Goal: Task Accomplishment & Management: Manage account settings

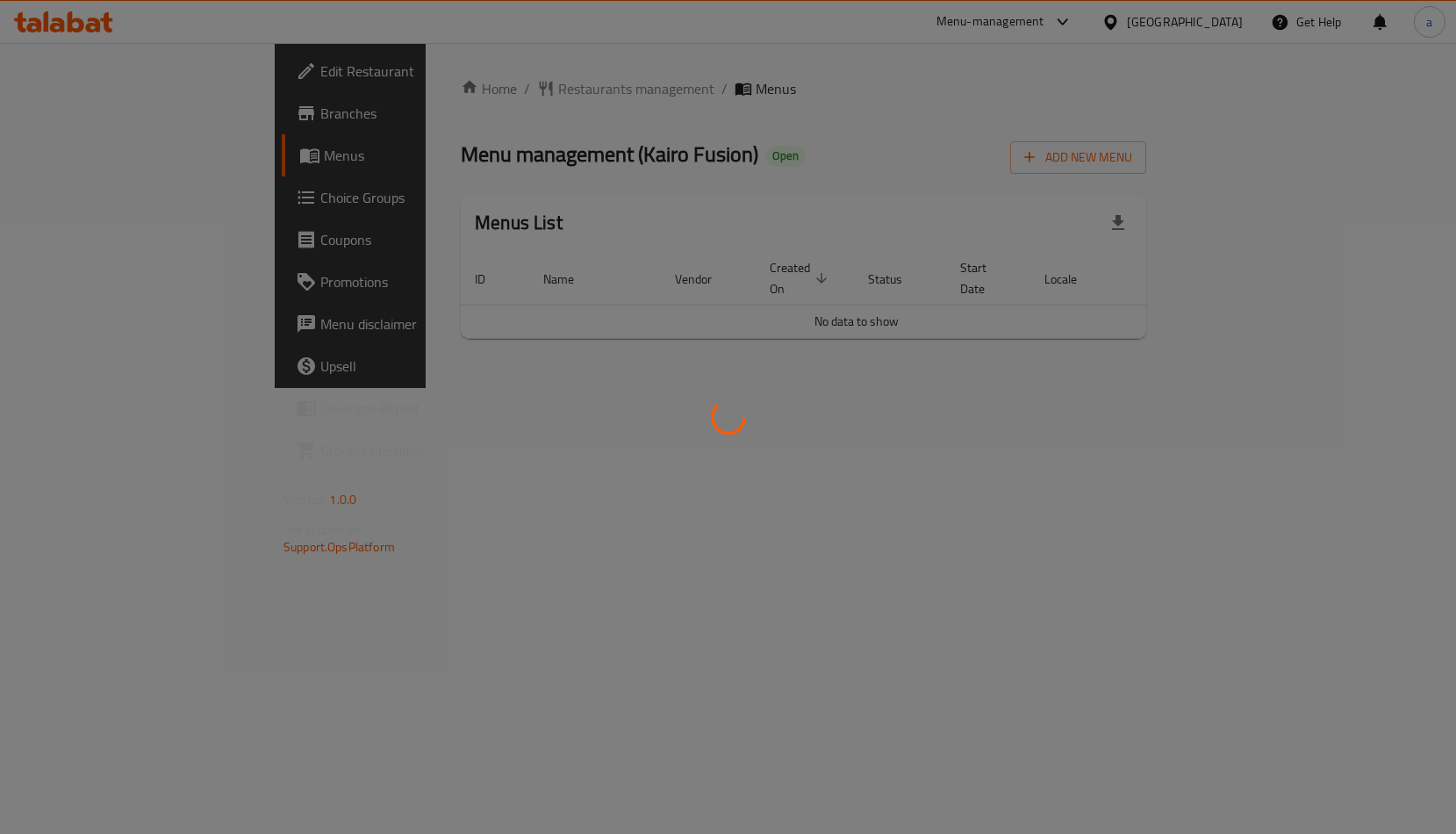
click at [83, 190] on div at bounding box center [728, 417] width 1456 height 834
click at [104, 196] on div at bounding box center [728, 417] width 1456 height 834
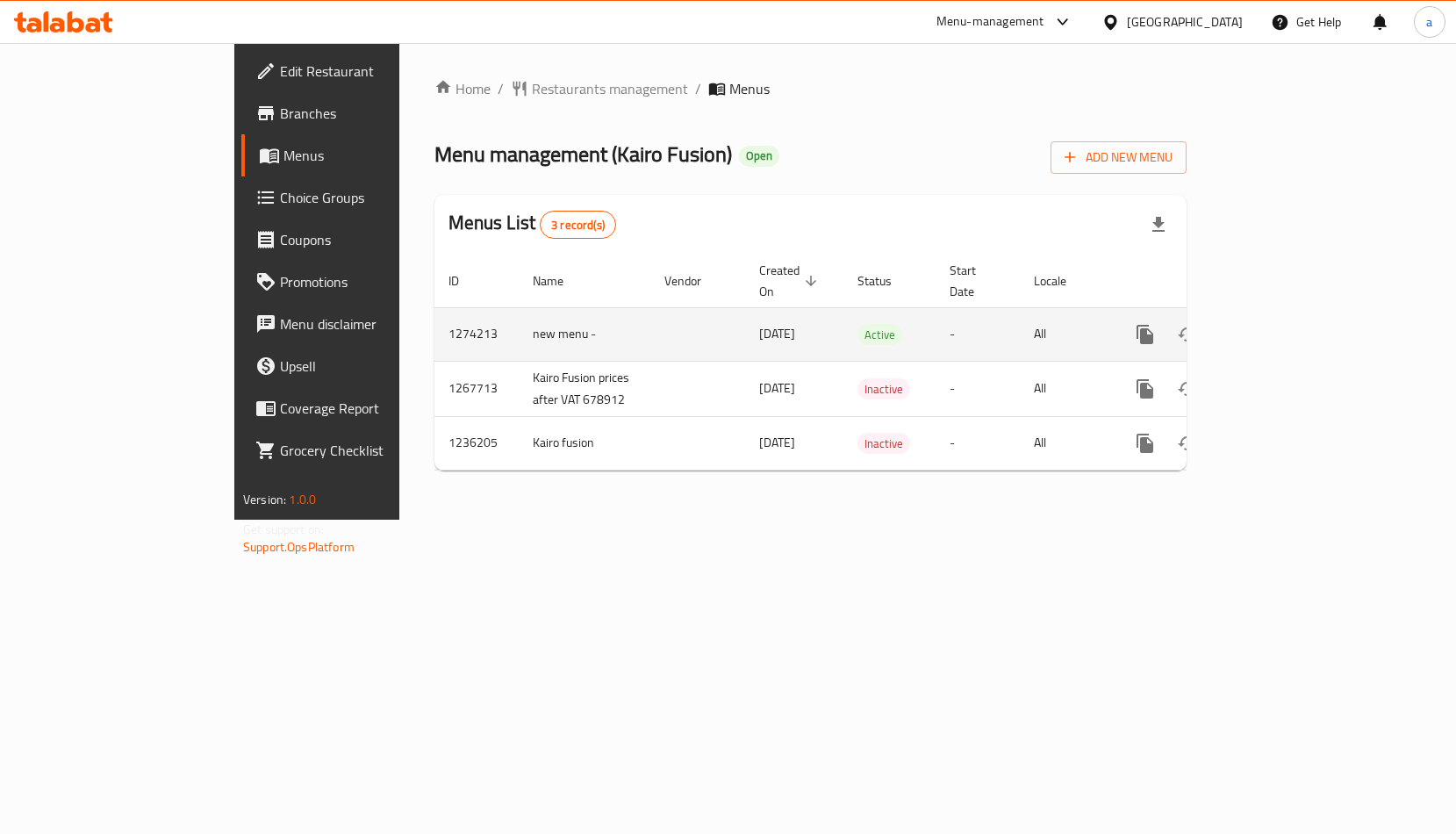
click at [1282, 324] on icon "enhanced table" at bounding box center [1271, 334] width 21 height 21
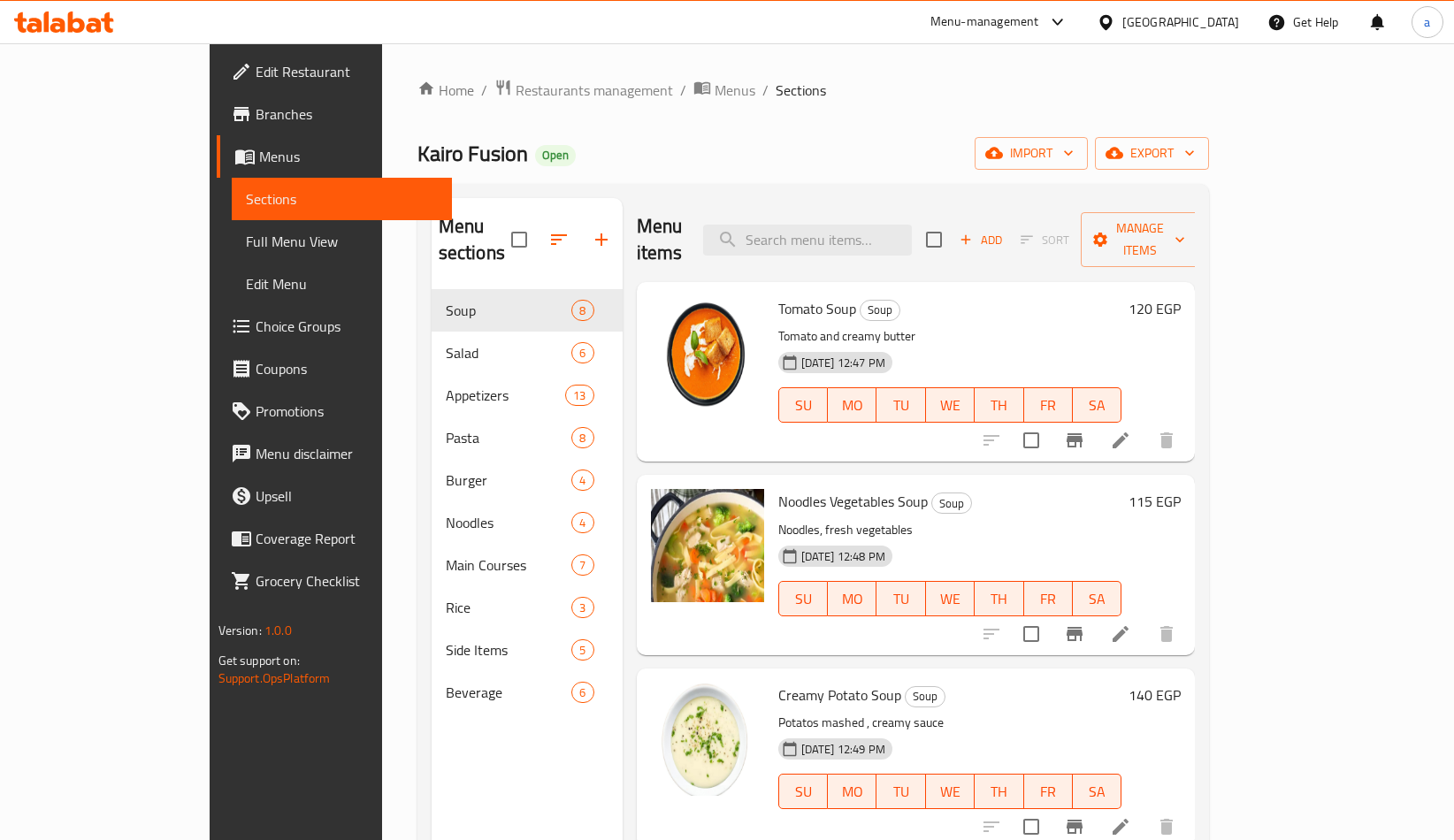
click at [255, 315] on span "Choice Groups" at bounding box center [346, 326] width 183 height 21
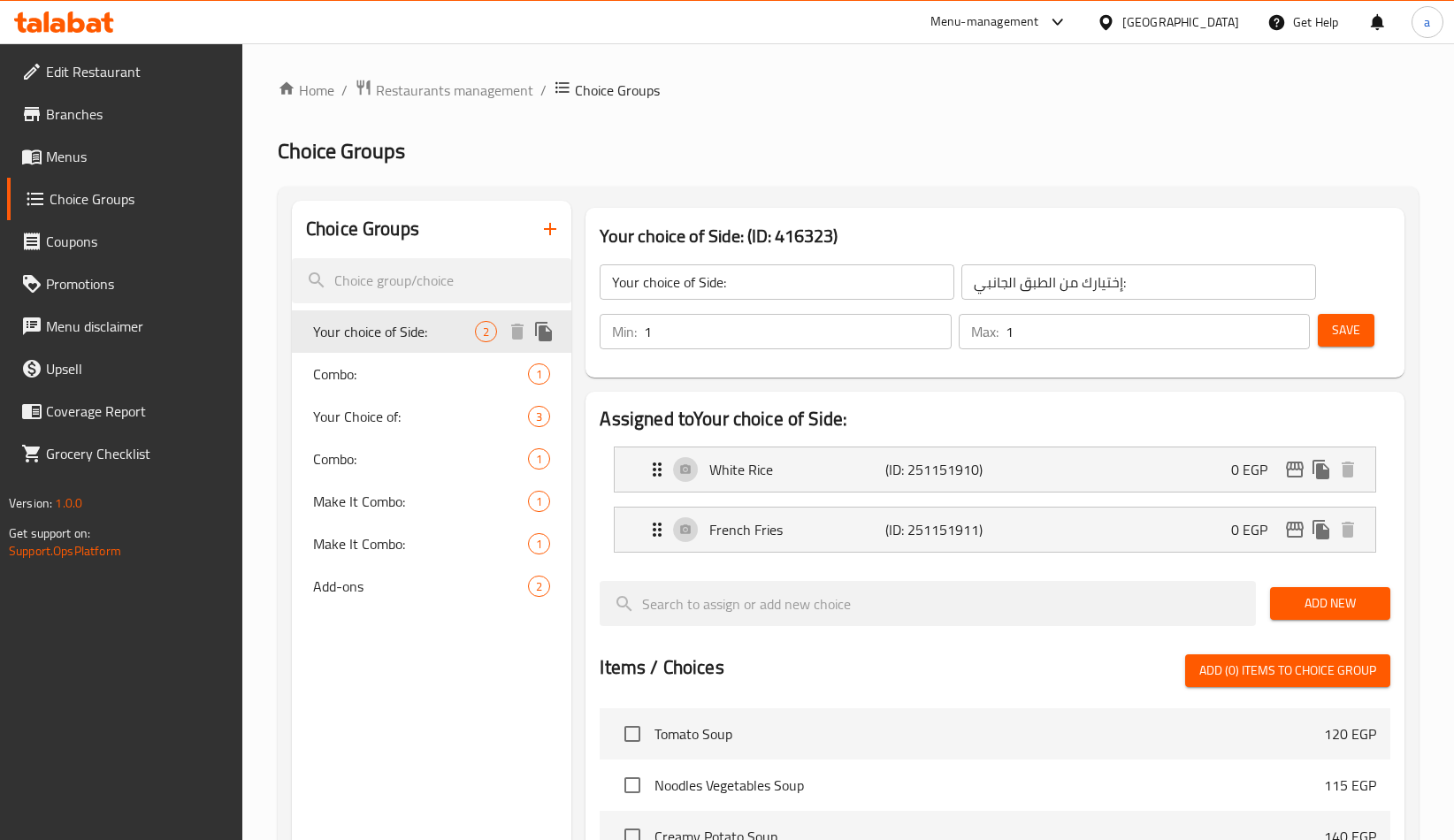
click at [408, 338] on span "Your choice of Side:" at bounding box center [393, 332] width 162 height 21
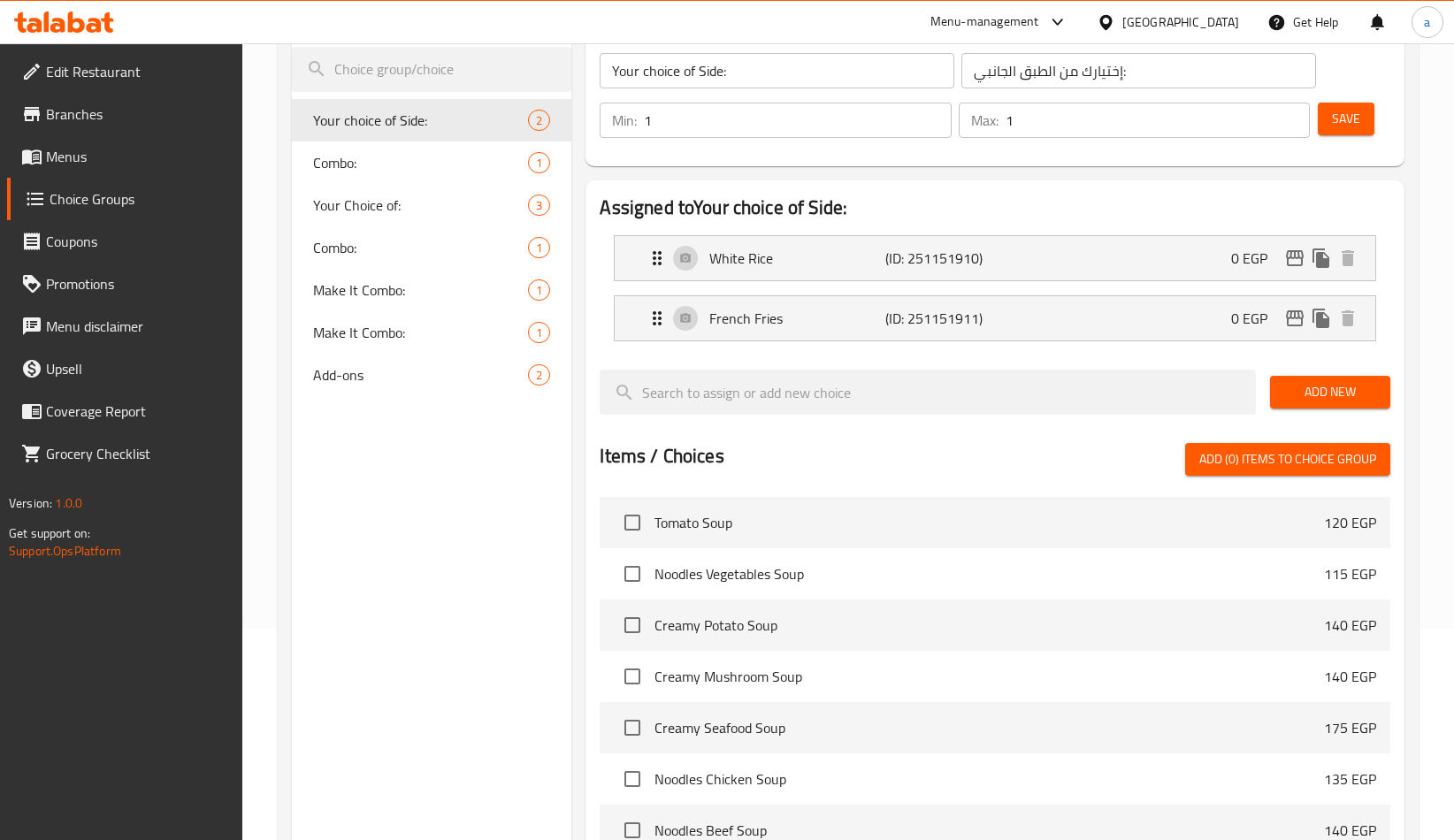
scroll to position [206, 0]
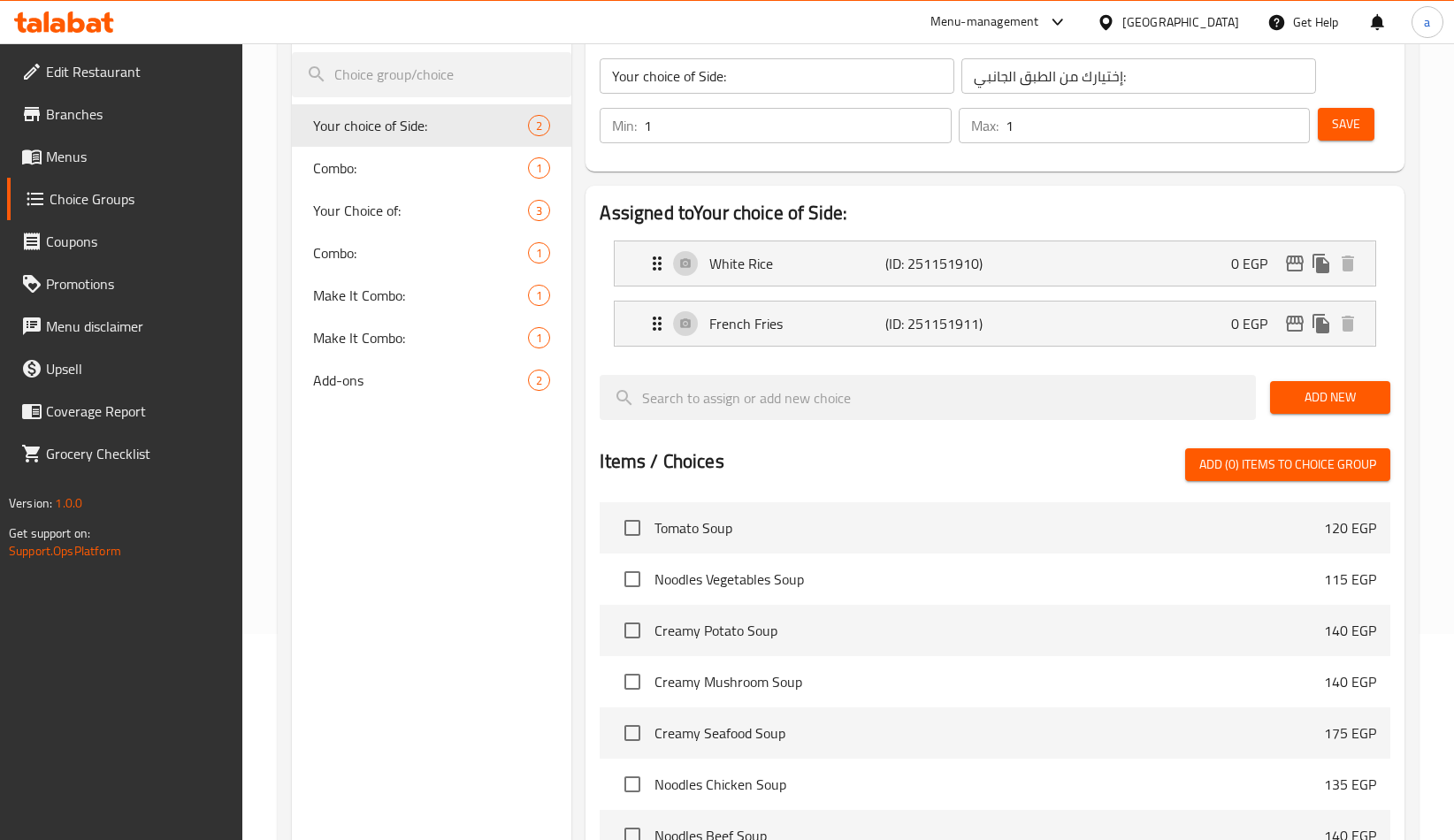
click at [554, 636] on div "Choice Groups Your choice of Side: 2 Combo: 1 Your Choice of: 3 Combo: 1 Make I…" at bounding box center [431, 569] width 279 height 1150
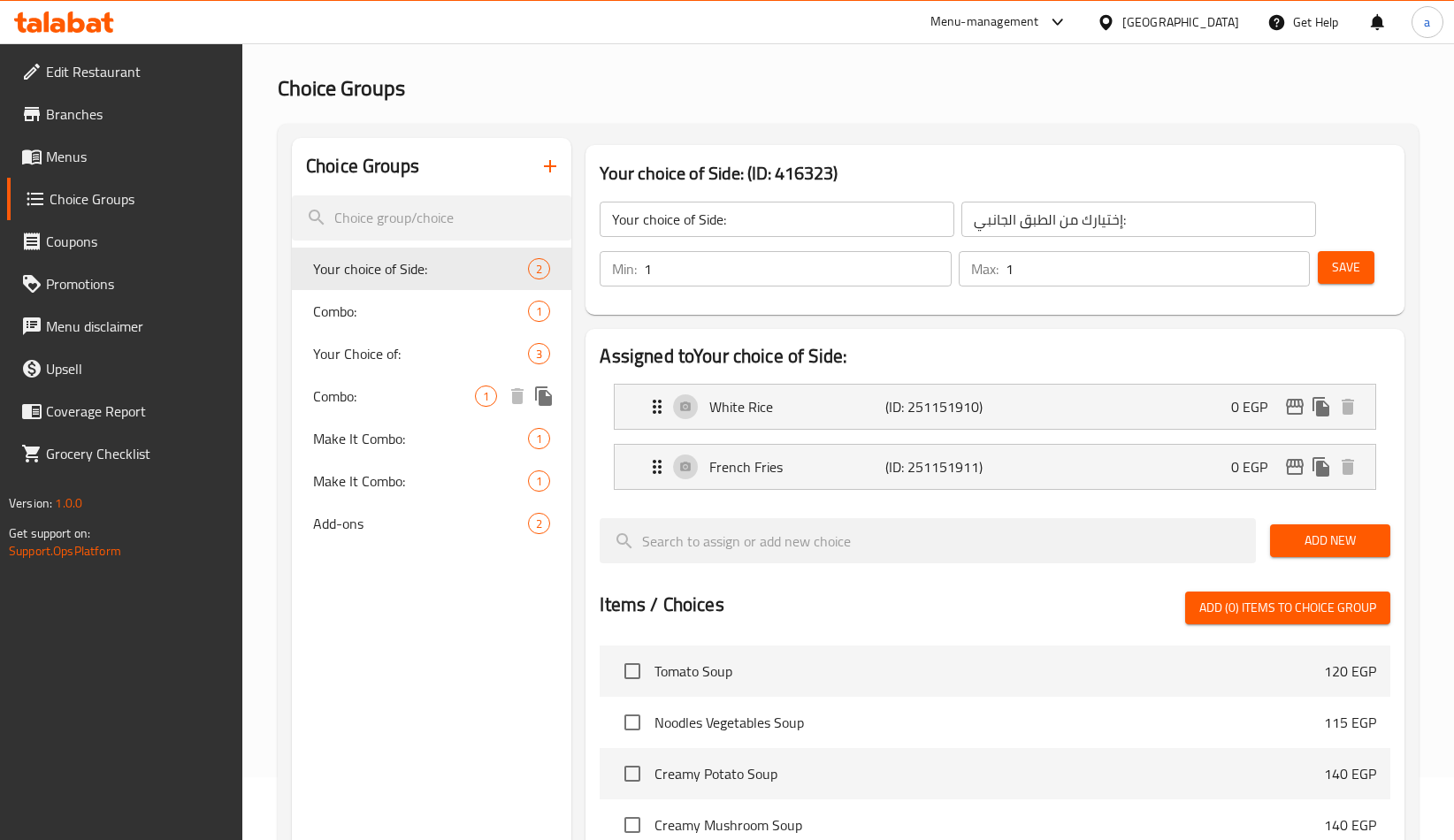
scroll to position [0, 0]
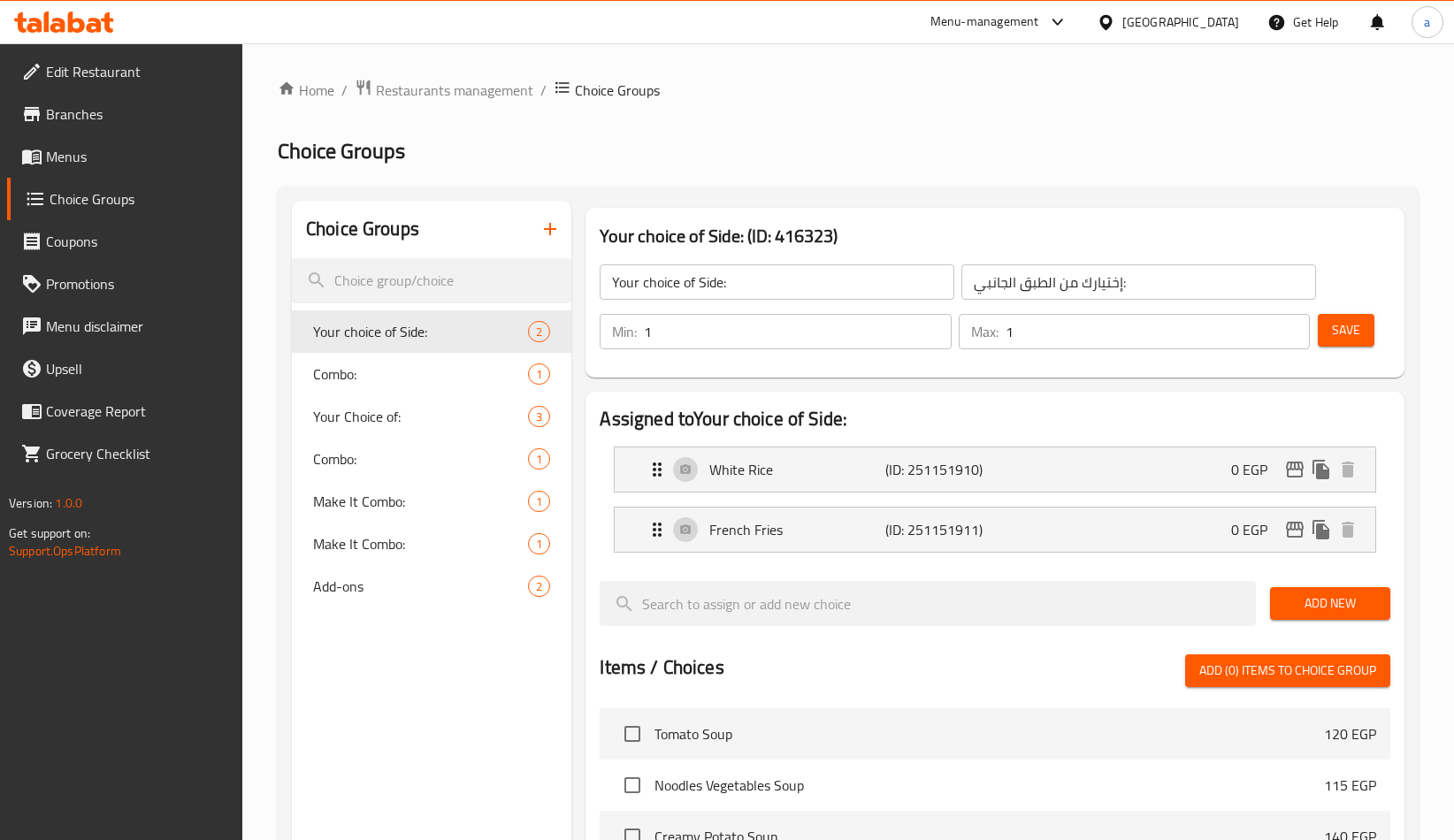
click at [60, 107] on span "Branches" at bounding box center [137, 114] width 183 height 21
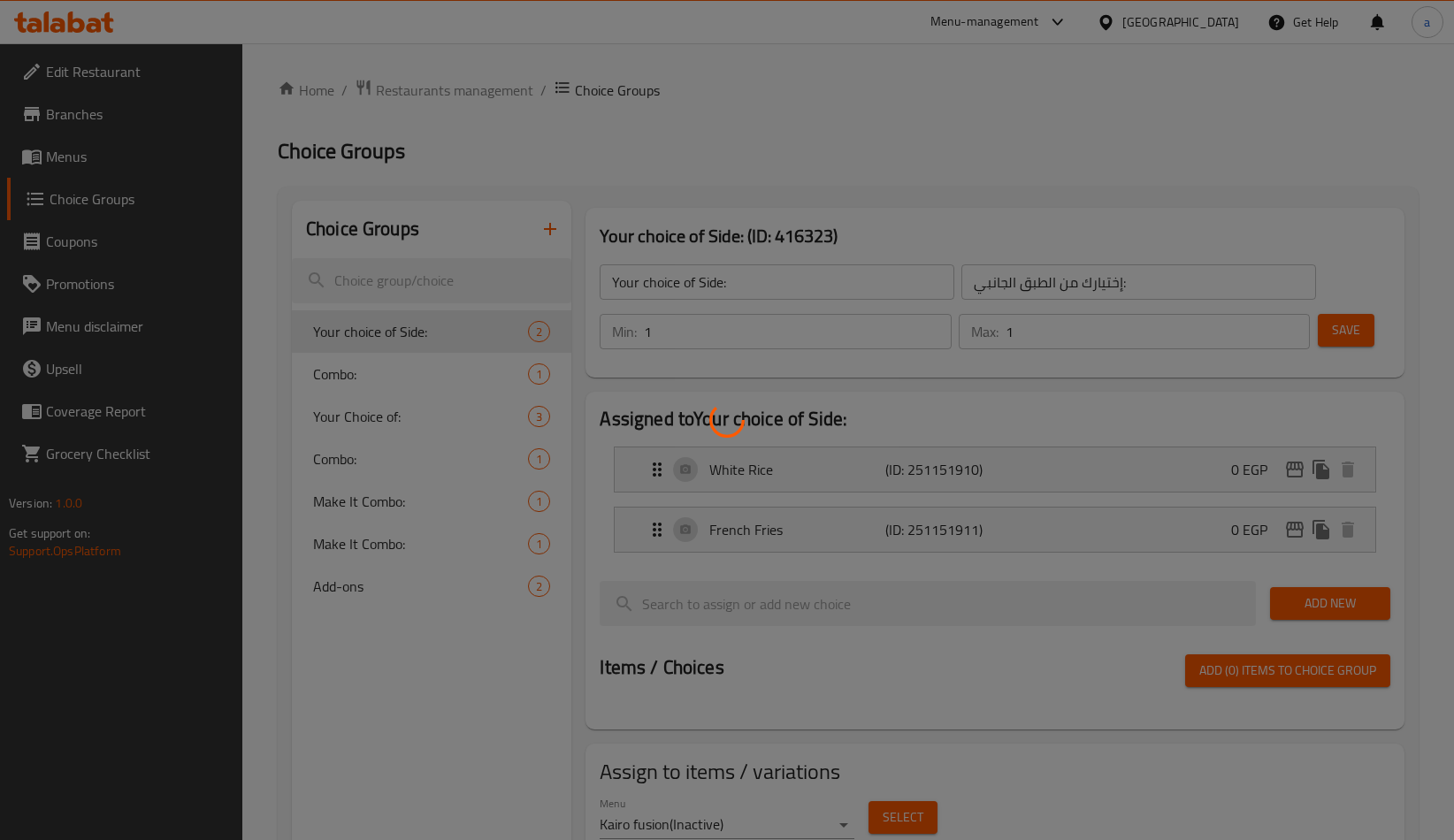
click at [305, 657] on div at bounding box center [727, 420] width 1454 height 840
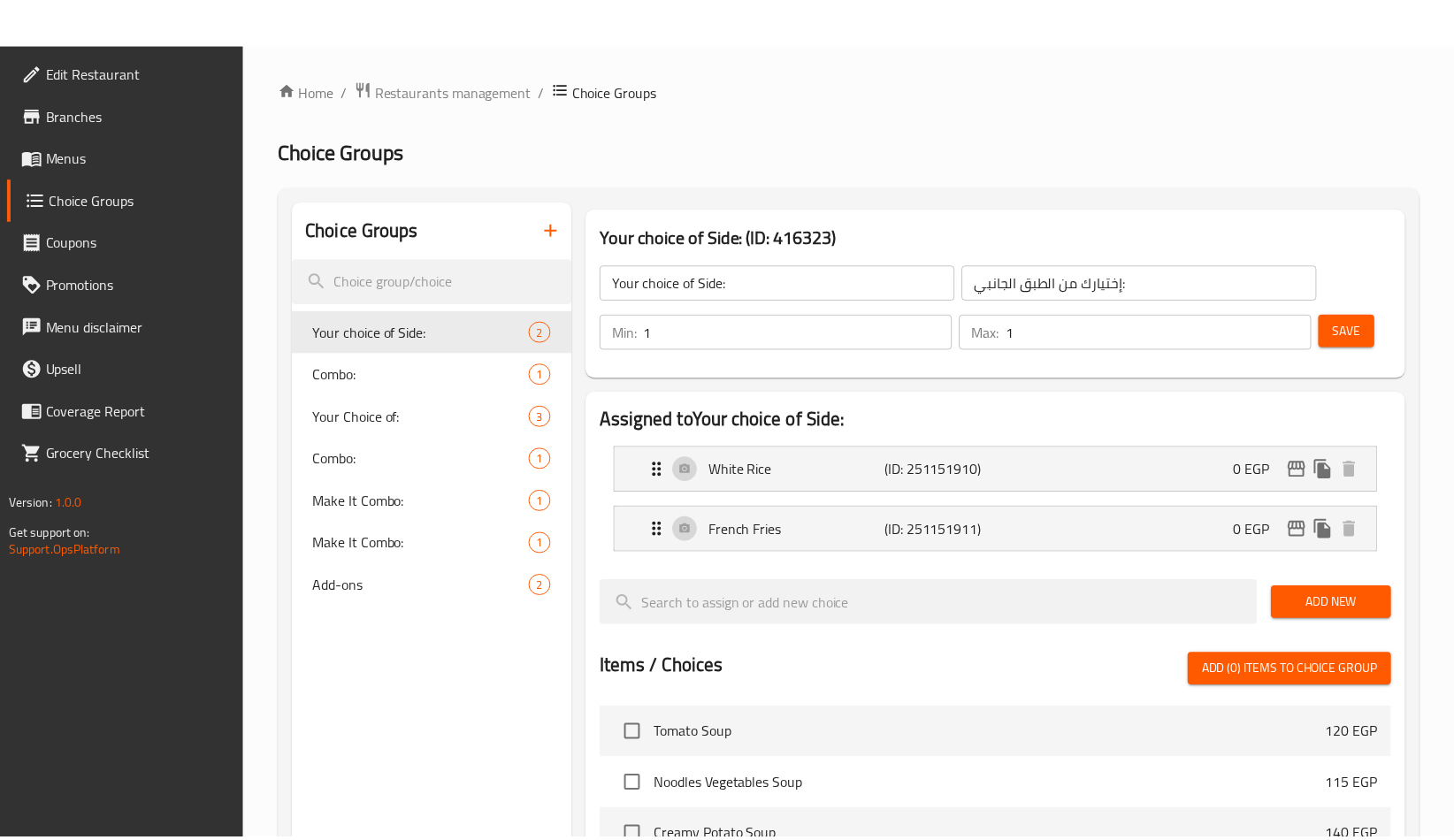
scroll to position [560, 0]
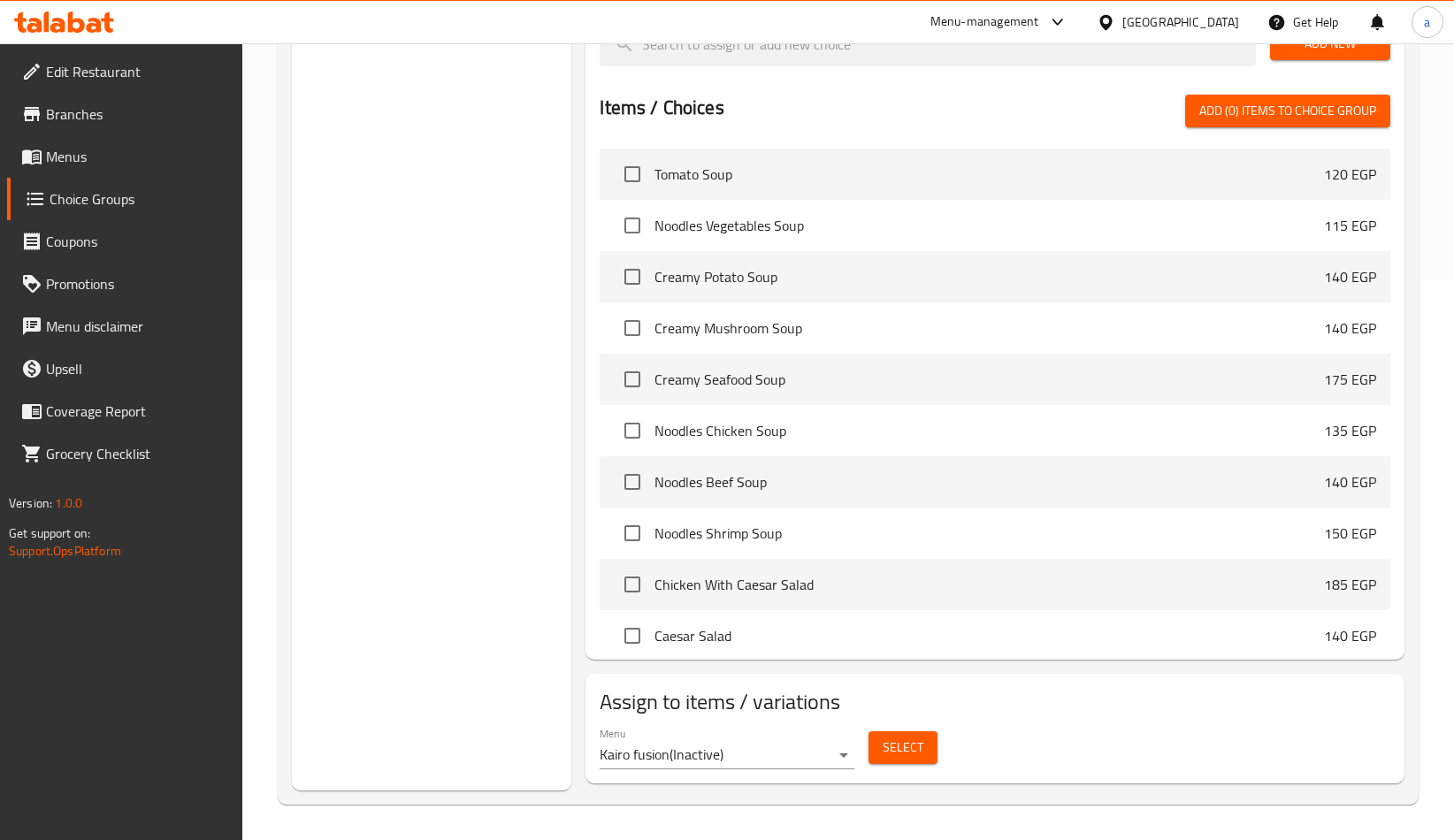
click at [381, 381] on div "Choice Groups Your choice of Side: 2 Combo: 1 Your Choice of: 3 Combo: 1 Make I…" at bounding box center [431, 216] width 279 height 1150
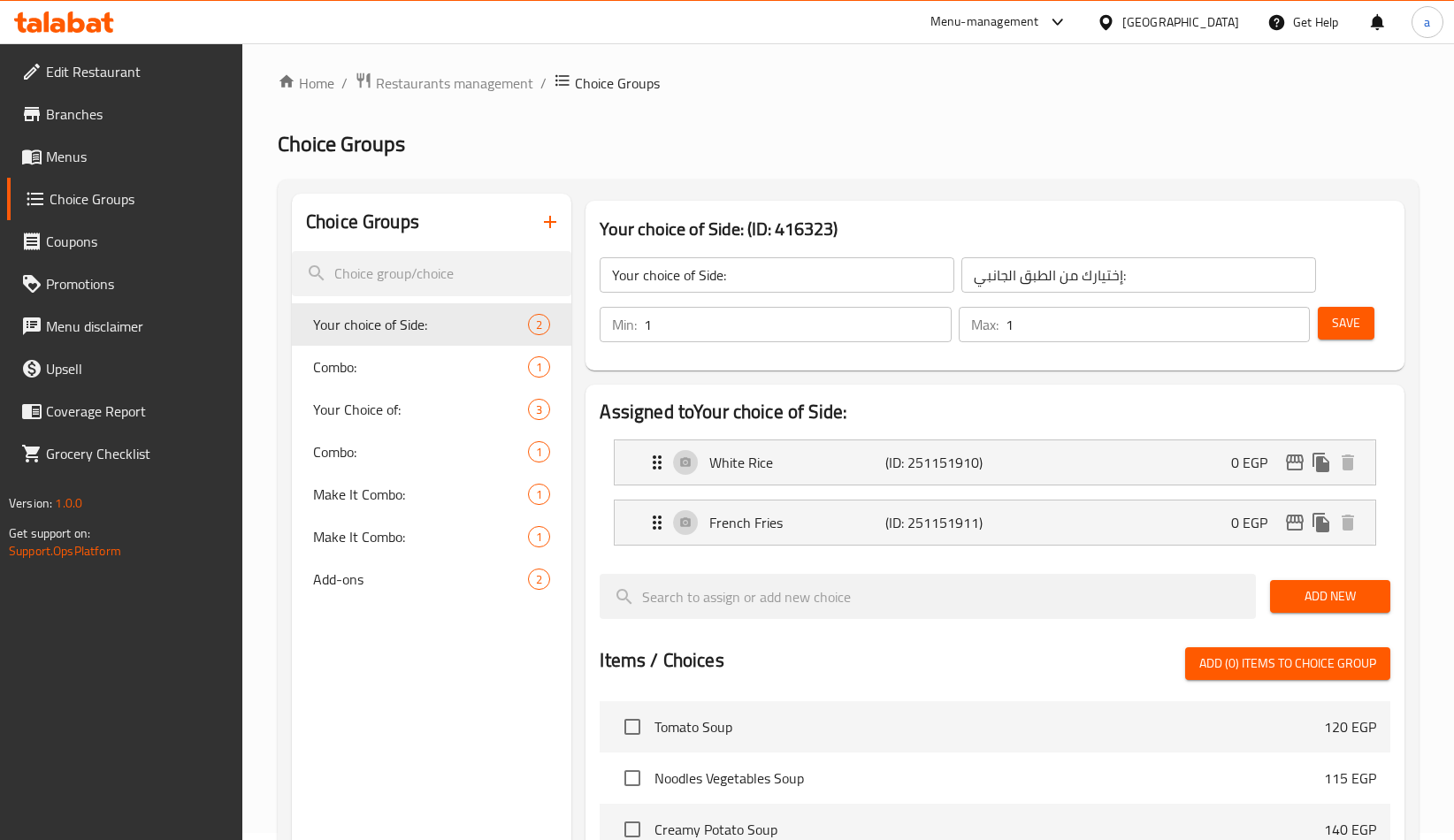
scroll to position [0, 0]
